Goal: Task Accomplishment & Management: Manage account settings

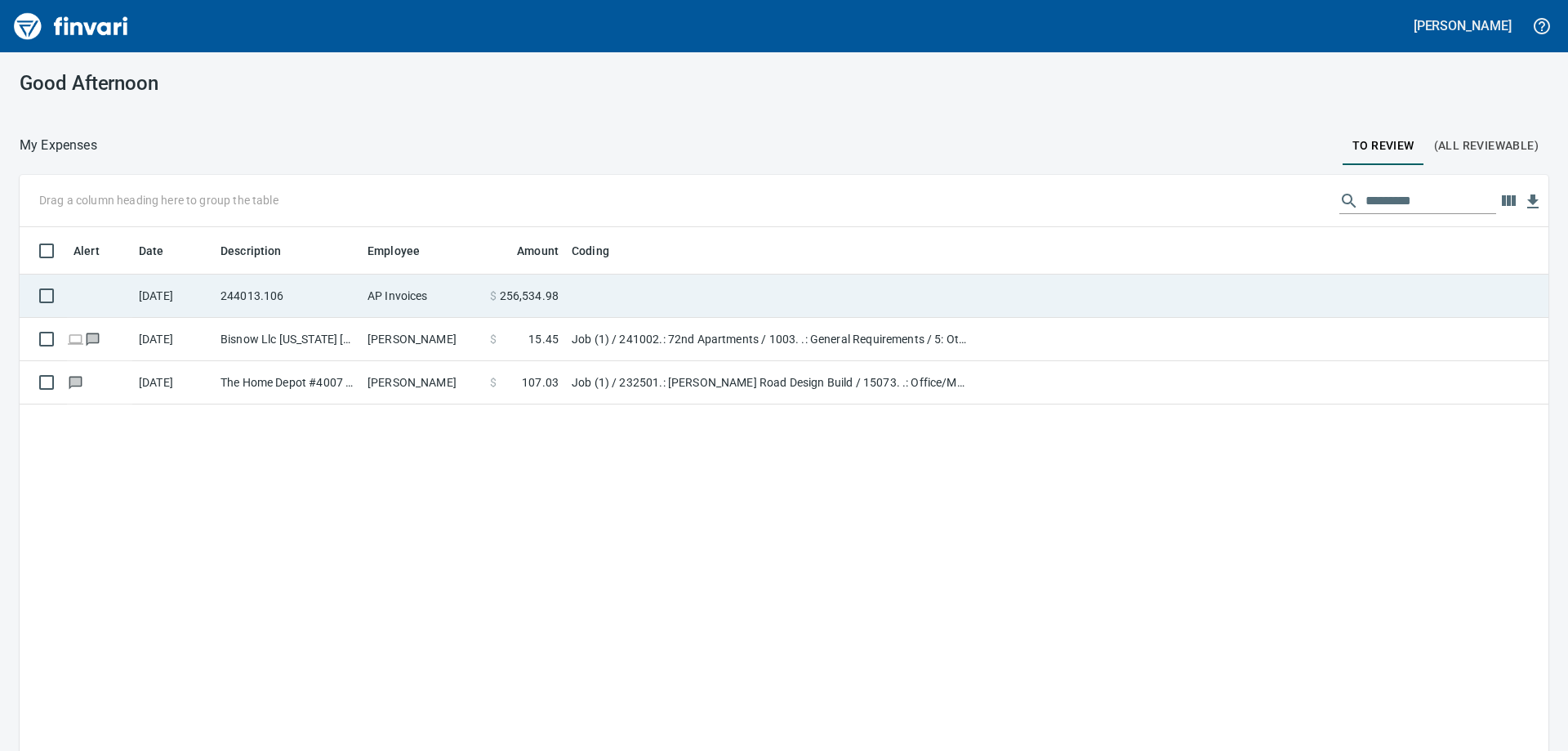
scroll to position [2, 2]
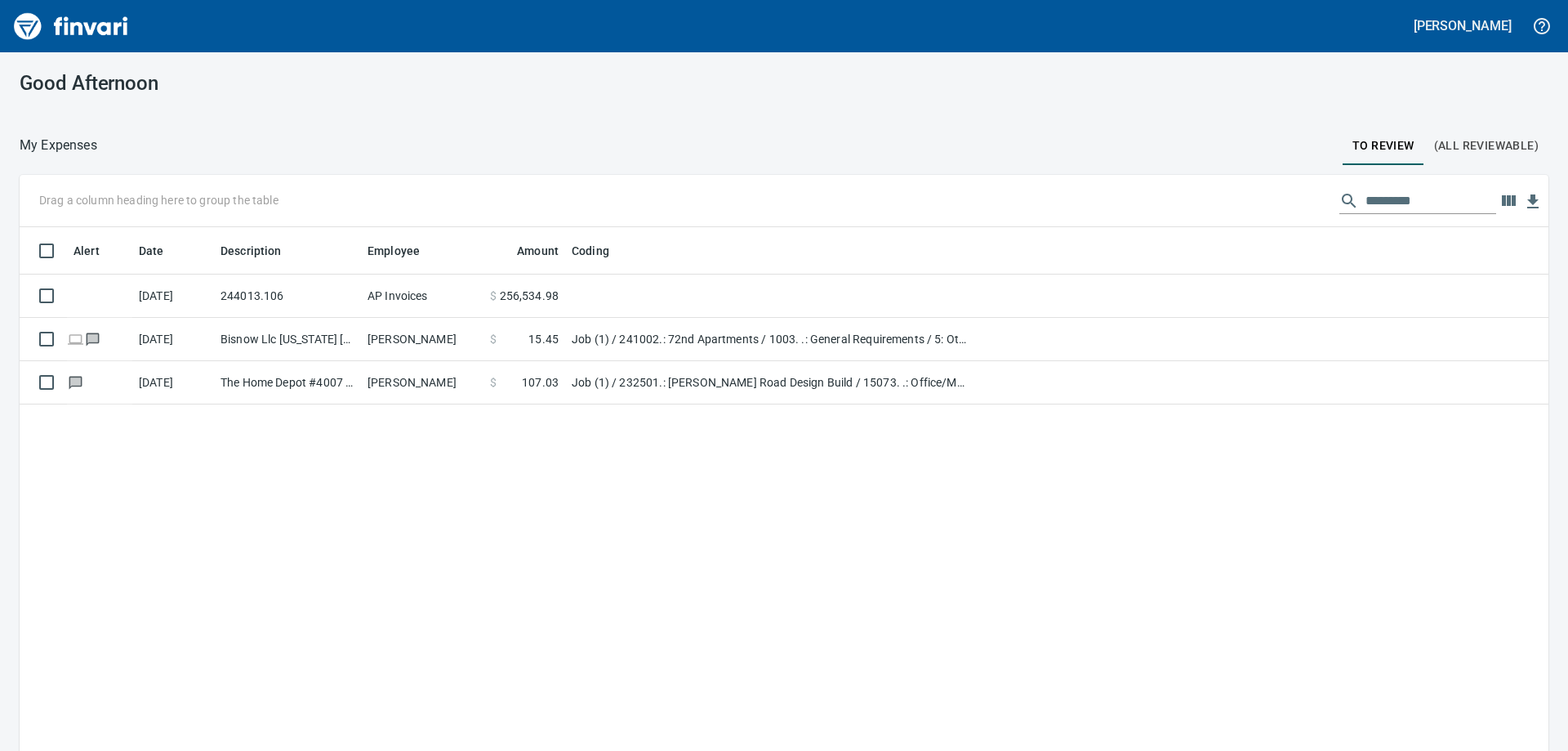
click at [1473, 146] on span "(All Reviewable)" at bounding box center [1486, 145] width 105 height 20
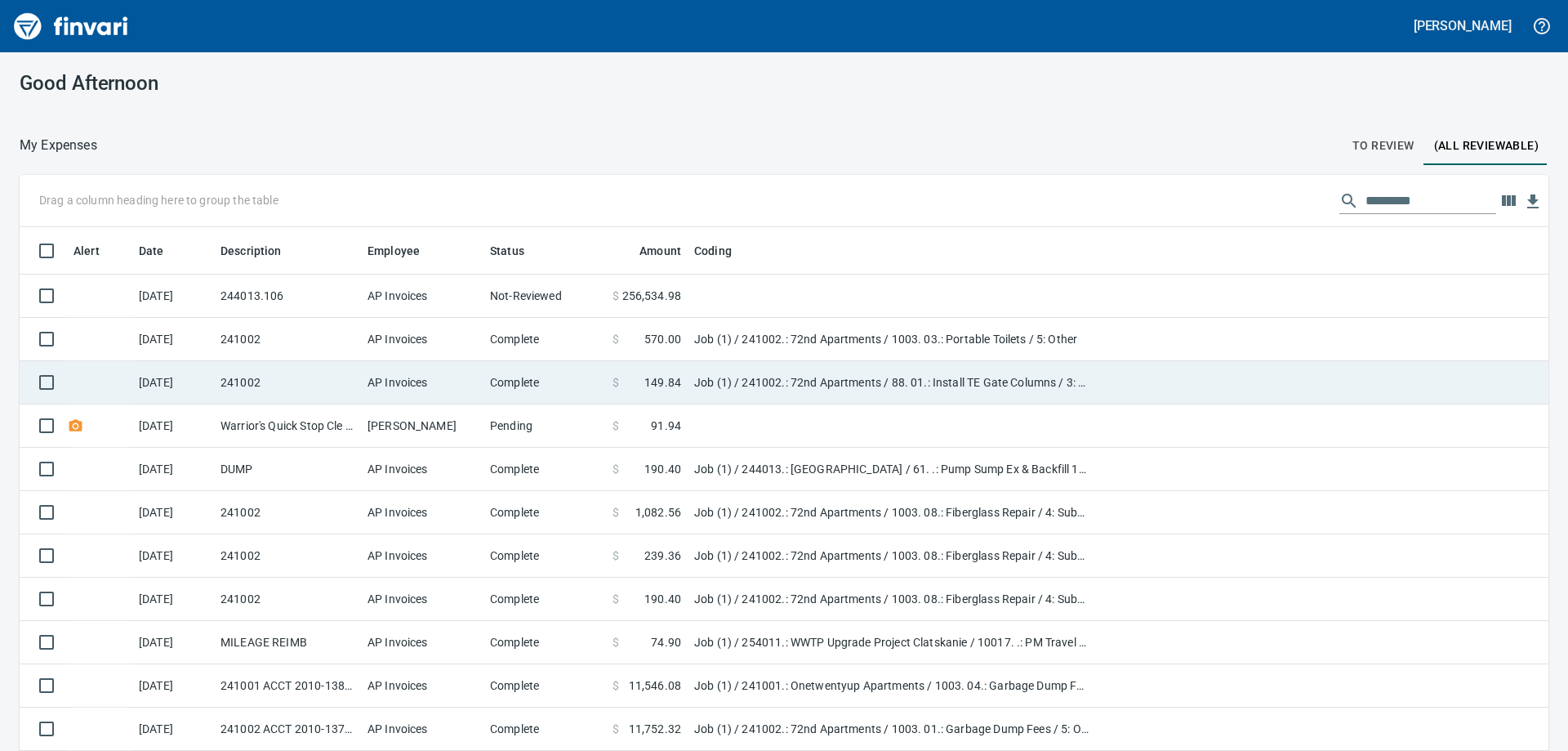
scroll to position [558, 1492]
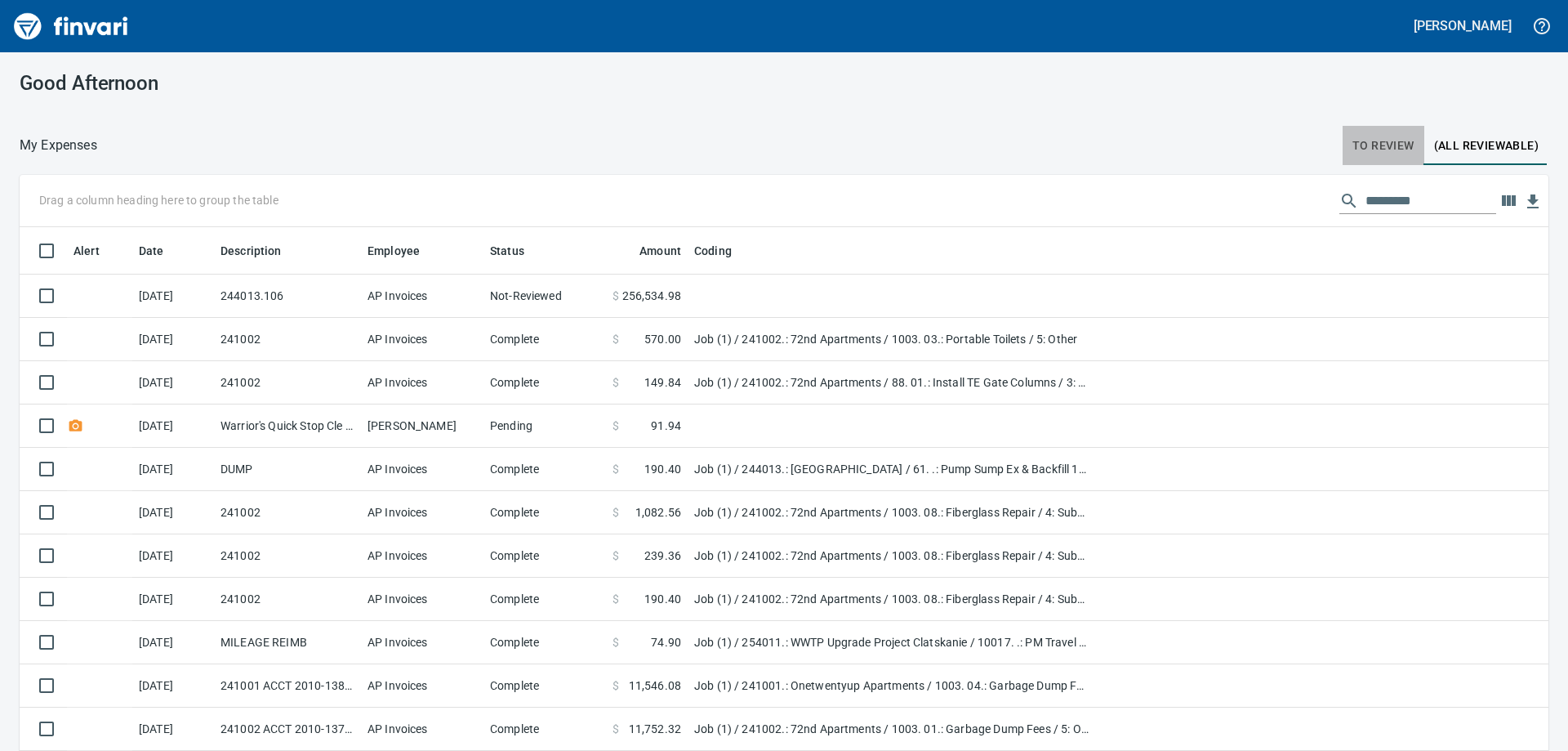
click at [1369, 143] on span "To Review" at bounding box center [1383, 145] width 62 height 20
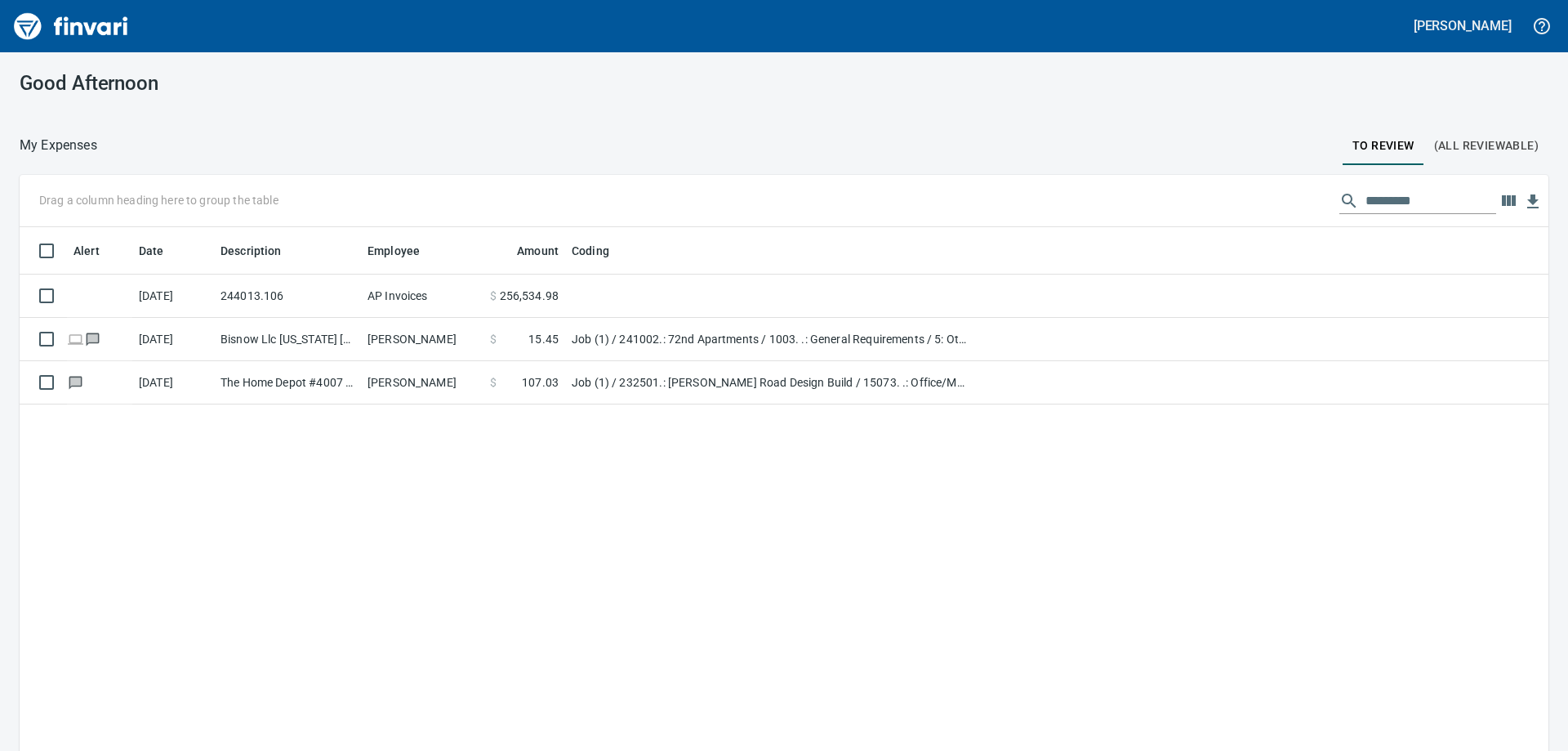
scroll to position [558, 1504]
click at [1473, 138] on span "(All Reviewable)" at bounding box center [1486, 145] width 105 height 20
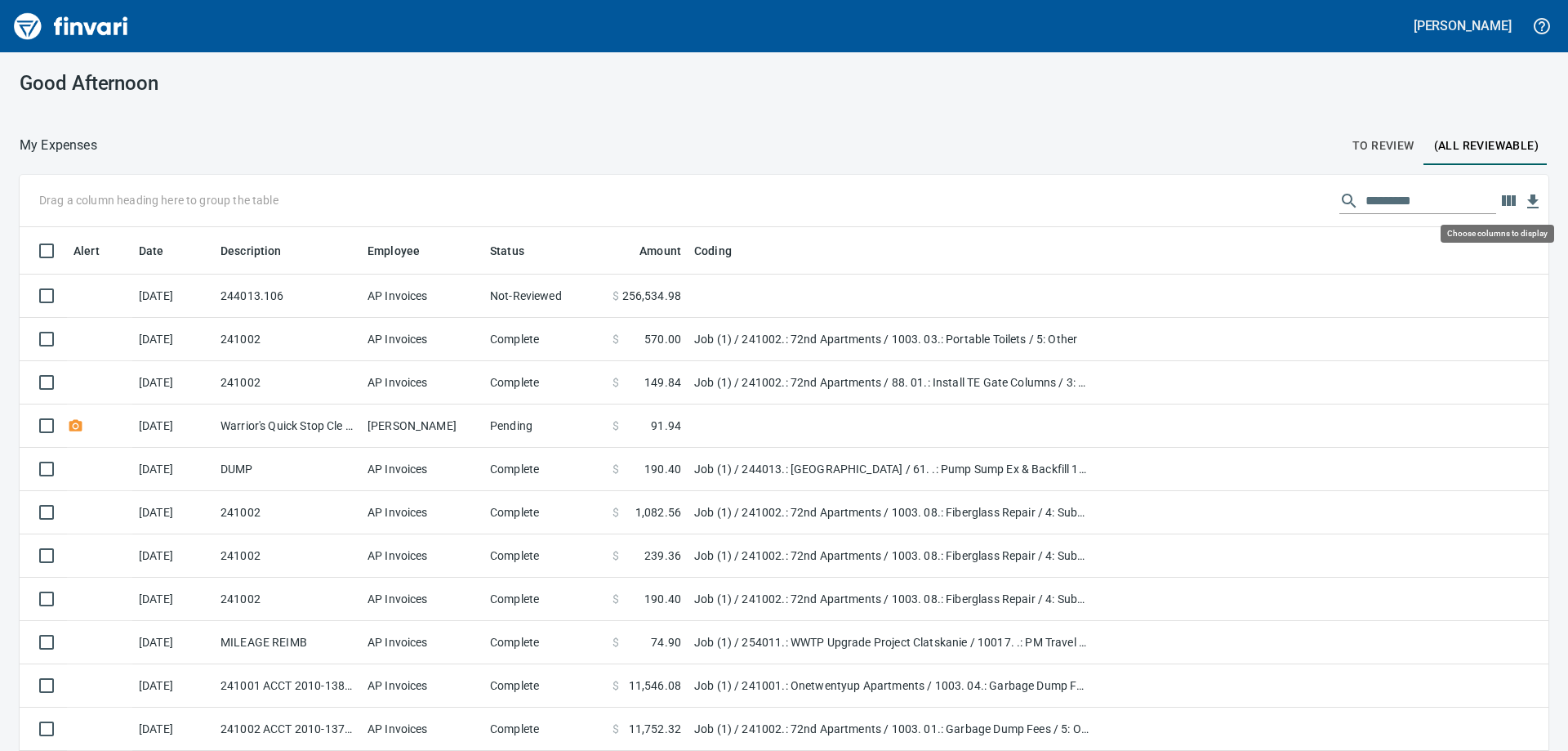
scroll to position [558, 1492]
click at [1501, 200] on icon "button" at bounding box center [1508, 200] width 14 height 10
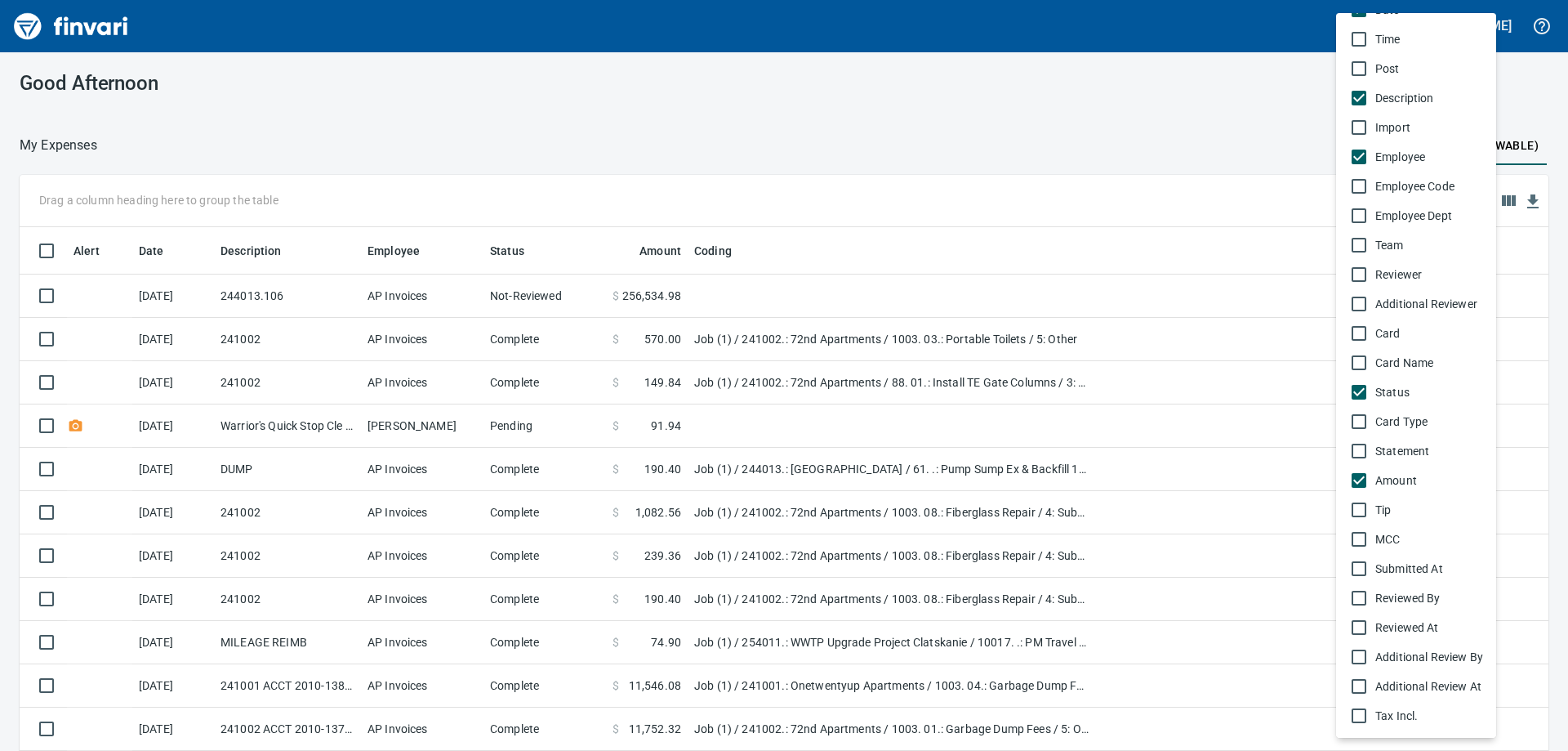
scroll to position [0, 0]
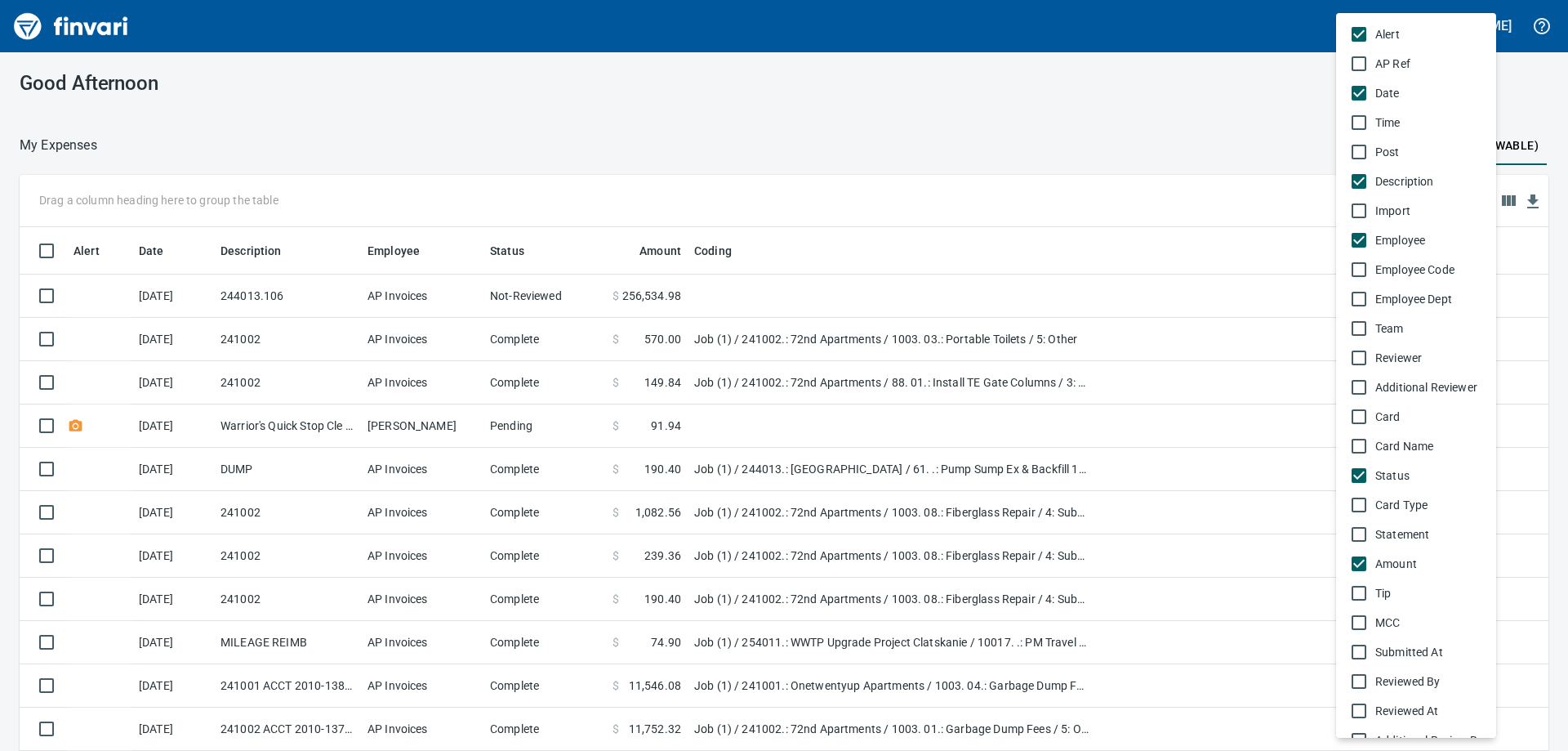
click at [1183, 95] on div at bounding box center [784, 376] width 1568 height 751
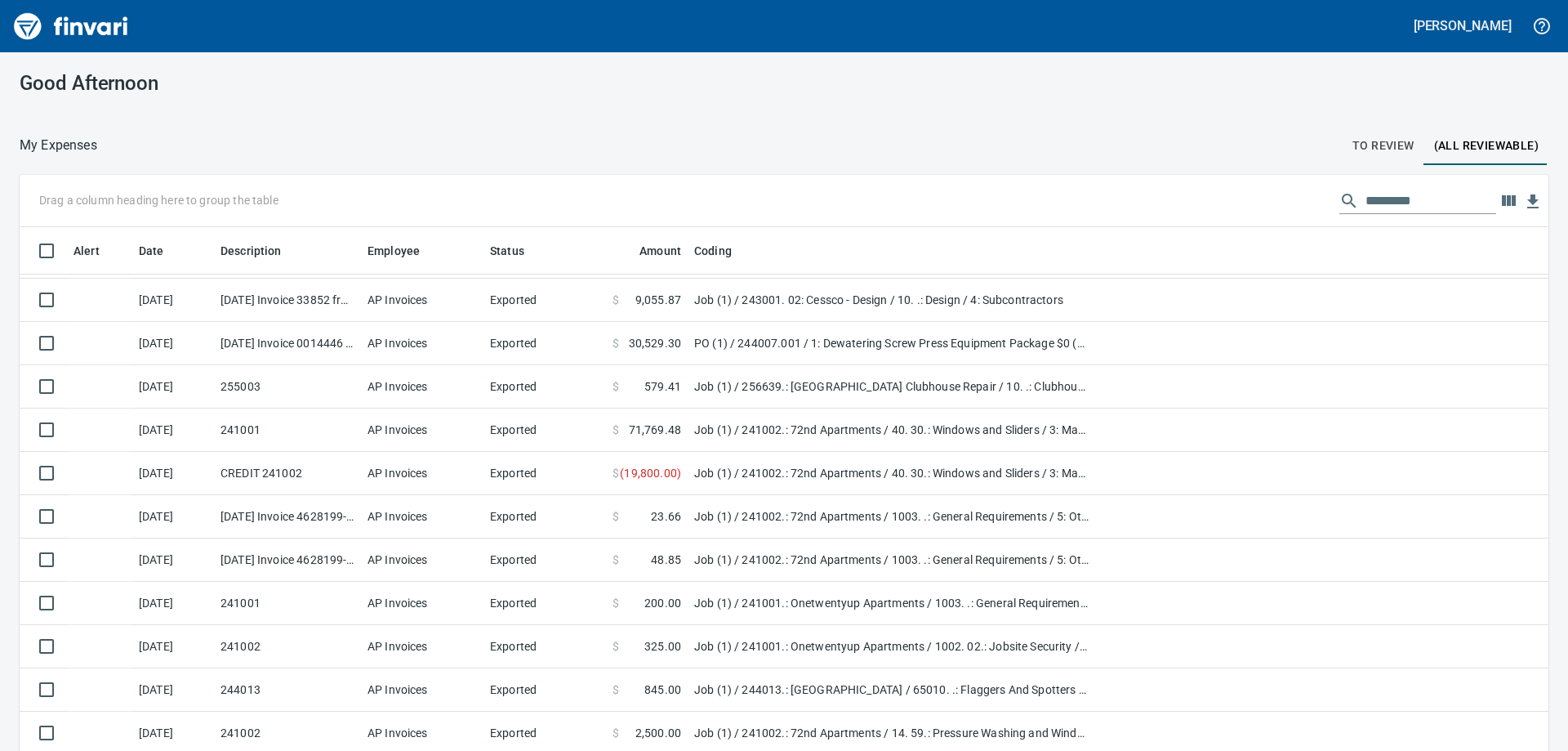
scroll to position [7231, 0]
click at [1475, 23] on h5 "[PERSON_NAME]" at bounding box center [1462, 26] width 98 height 17
click at [1396, 103] on span "Sign out" at bounding box center [1421, 100] width 94 height 20
